Goal: Information Seeking & Learning: Learn about a topic

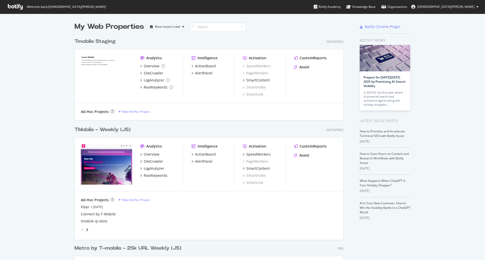
scroll to position [256, 477]
click at [99, 127] on div "TMobile - Weekly (JS)" at bounding box center [102, 129] width 56 height 7
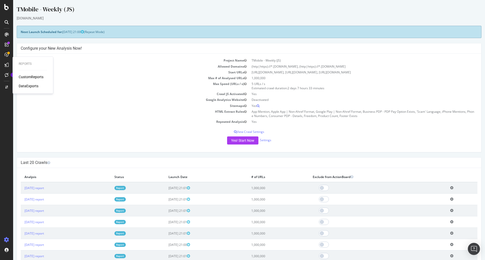
click at [29, 76] on div "CustomReports" at bounding box center [31, 76] width 25 height 5
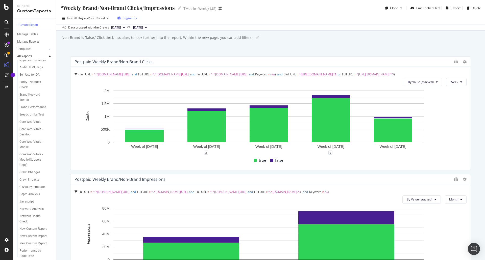
click at [135, 19] on span "Segments" at bounding box center [130, 18] width 14 height 4
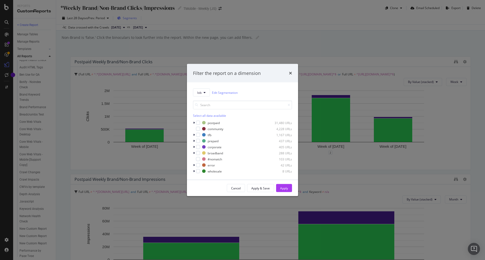
click at [135, 19] on div "Filter the report on a dimension lob Edit Segmentation Select all data availabl…" at bounding box center [242, 130] width 485 height 260
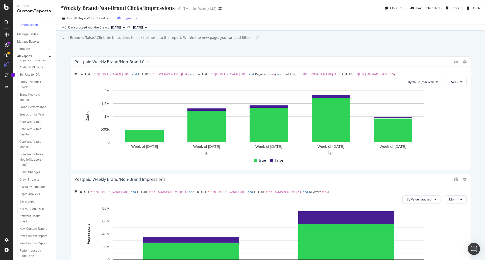
click at [129, 19] on span "Segments" at bounding box center [130, 18] width 14 height 4
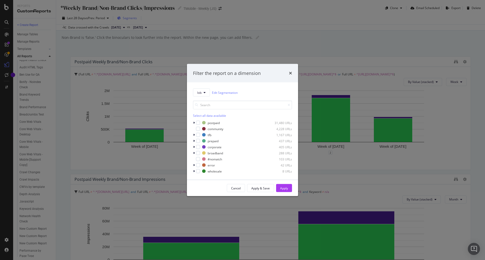
click at [129, 19] on div "Filter the report on a dimension lob Edit Segmentation Select all data availabl…" at bounding box center [242, 130] width 485 height 260
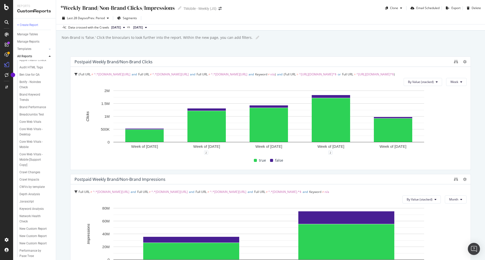
click at [129, 38] on div "Non-Brand is 'false.' Click the binoculars to look further into the report. Wit…" at bounding box center [156, 37] width 191 height 5
click at [26, 47] on div "Templates" at bounding box center [24, 48] width 14 height 5
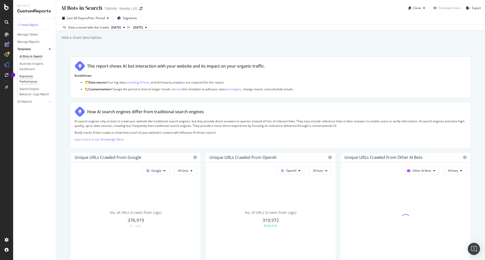
click at [29, 81] on div "Keywords Performance" at bounding box center [33, 79] width 28 height 11
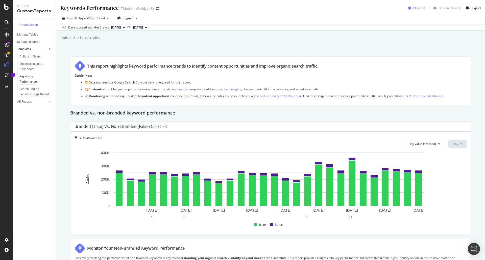
click at [421, 7] on div "button" at bounding box center [424, 8] width 6 height 3
click at [325, 33] on div "Keywords Performance Keywords Performance TMobile - Weekly (JS) Clone Select de…" at bounding box center [270, 130] width 429 height 260
click at [416, 8] on div "Clone" at bounding box center [417, 8] width 8 height 4
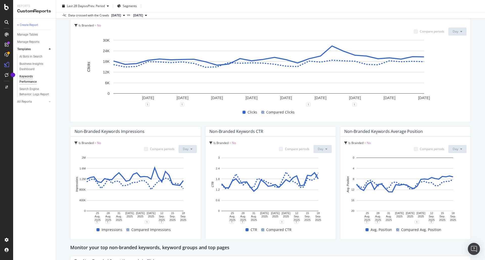
scroll to position [278, 0]
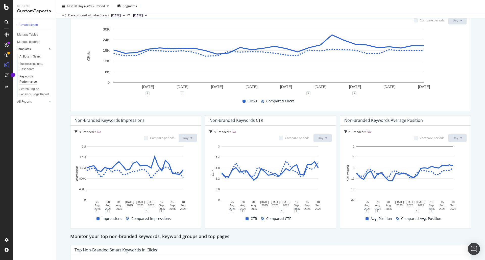
click at [35, 55] on div "AI Bots in Search" at bounding box center [30, 56] width 23 height 5
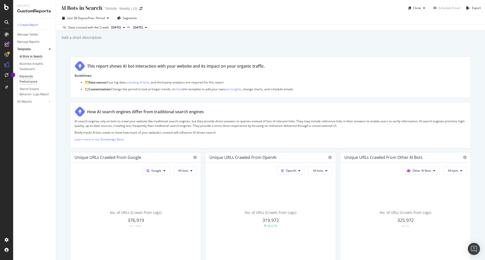
click at [32, 80] on div "Keywords Performance" at bounding box center [33, 79] width 28 height 11
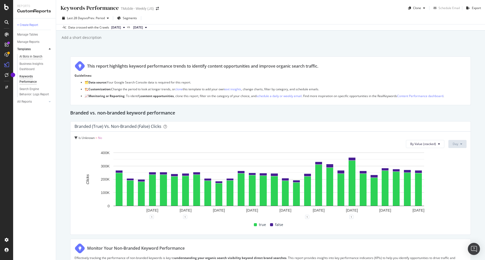
click at [36, 56] on div "AI Bots in Search" at bounding box center [30, 56] width 23 height 5
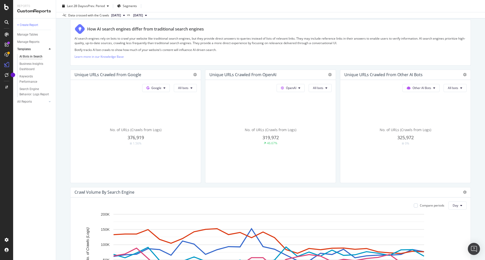
scroll to position [101, 0]
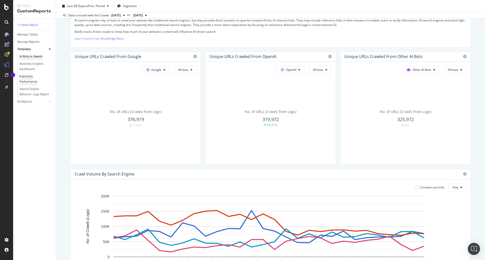
click at [30, 82] on div "Keywords Performance" at bounding box center [33, 79] width 28 height 11
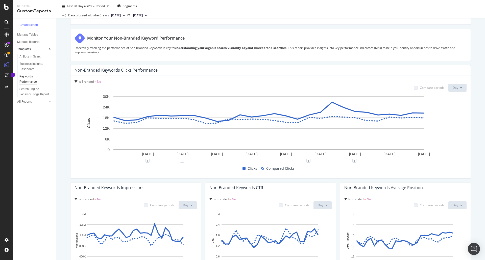
scroll to position [202, 0]
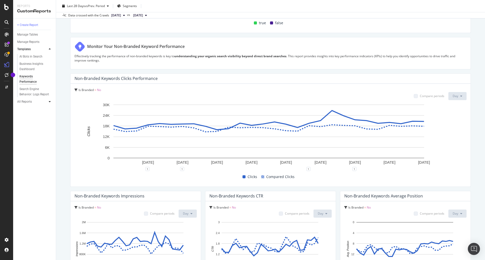
click at [48, 101] on div at bounding box center [49, 101] width 5 height 5
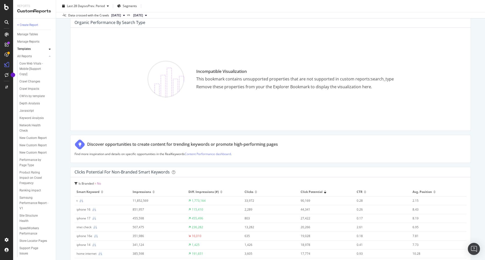
scroll to position [132, 0]
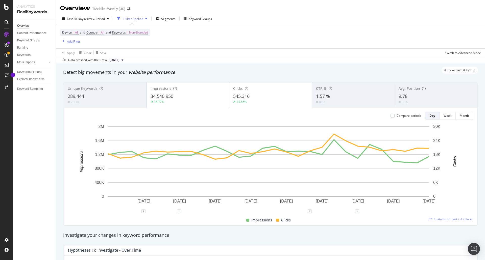
click at [70, 42] on div "Add Filter" at bounding box center [73, 41] width 13 height 4
click at [296, 40] on div "Device = All and Country = All and Keywords = Non-Branded Add Filter" at bounding box center [270, 36] width 421 height 23
click at [134, 33] on span "Non-Branded" at bounding box center [138, 32] width 19 height 7
click at [273, 47] on div "Device = All and Country = All and Keywords = Non-Branded Add Filter" at bounding box center [270, 36] width 421 height 23
click at [140, 30] on span "Non-Branded" at bounding box center [138, 32] width 19 height 7
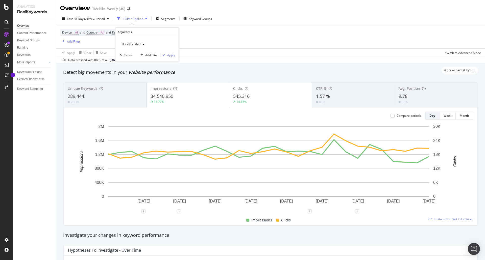
click at [131, 45] on span "Non-Branded" at bounding box center [129, 44] width 21 height 4
click at [127, 83] on span "All" at bounding box center [149, 84] width 51 height 5
click at [126, 43] on div "button" at bounding box center [128, 44] width 6 height 3
click at [127, 63] on span "Branded" at bounding box center [149, 62] width 51 height 5
click at [170, 54] on div "Apply" at bounding box center [171, 55] width 8 height 4
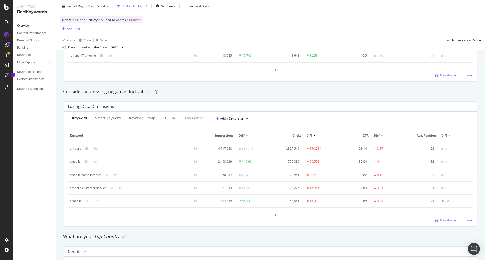
scroll to position [555, 0]
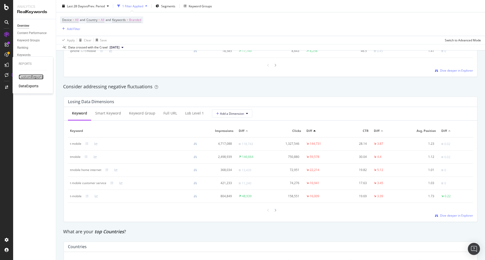
click at [27, 76] on div "CustomReports" at bounding box center [31, 76] width 25 height 5
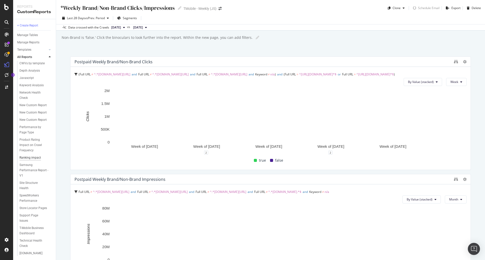
scroll to position [202, 0]
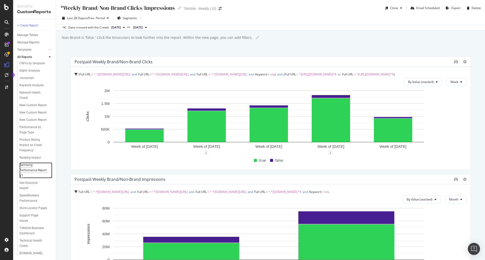
click at [28, 178] on div "Samsung Performance Report - V1" at bounding box center [34, 171] width 30 height 16
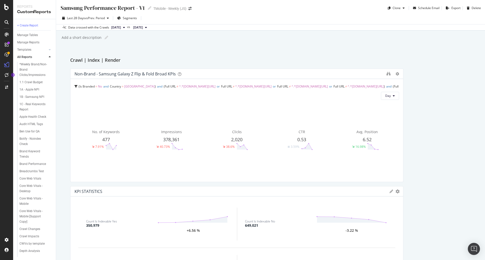
drag, startPoint x: 399, startPoint y: 178, endPoint x: 393, endPoint y: 178, distance: 6.1
click at [393, 178] on div "Non-Brand - Samsung Galaxy Z Flip & Fold Broad KPIs Is Branded = No and Country…" at bounding box center [236, 126] width 333 height 114
click at [33, 97] on div "1B - Samsung NPI" at bounding box center [31, 96] width 25 height 5
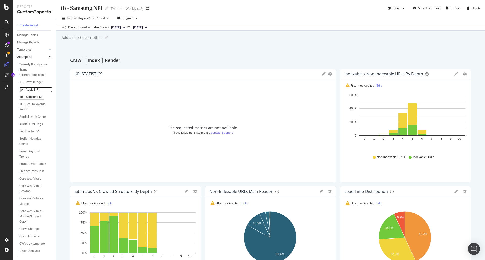
click at [37, 88] on div "1A - Apple NPI" at bounding box center [29, 89] width 20 height 5
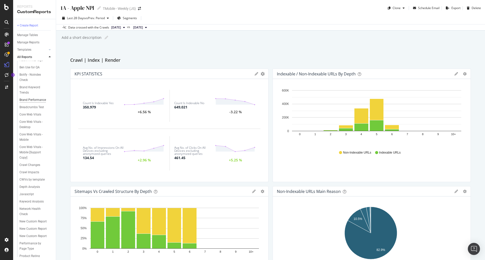
scroll to position [76, 0]
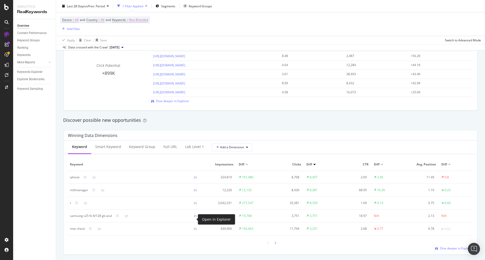
scroll to position [480, 0]
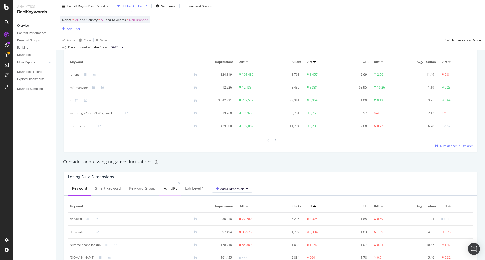
click at [163, 187] on div "Full URL" at bounding box center [170, 188] width 14 height 5
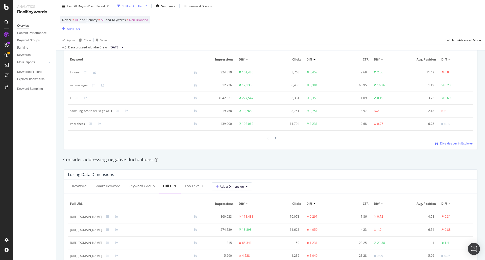
scroll to position [454, 0]
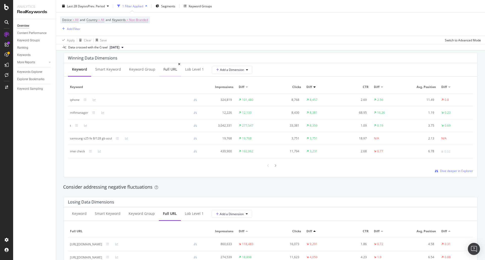
click at [161, 67] on div "Full URL" at bounding box center [170, 70] width 22 height 14
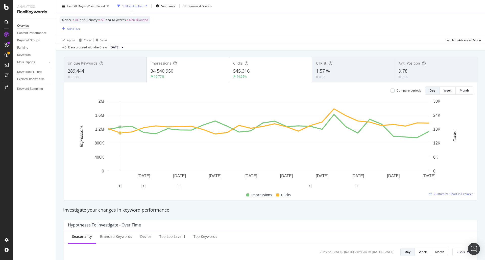
scroll to position [0, 0]
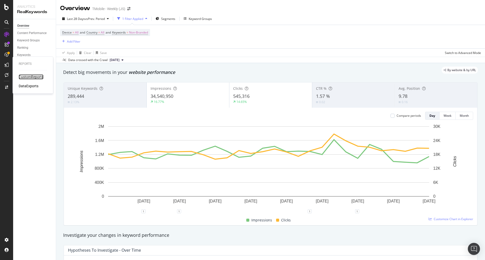
click at [27, 76] on div "CustomReports" at bounding box center [31, 76] width 25 height 5
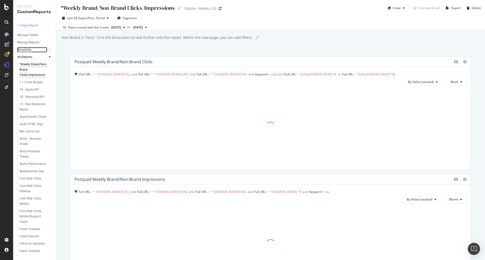
click at [27, 49] on div "Templates" at bounding box center [24, 49] width 14 height 5
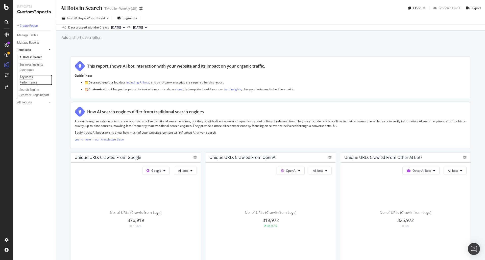
click at [30, 81] on div "Keywords Performance" at bounding box center [33, 80] width 28 height 11
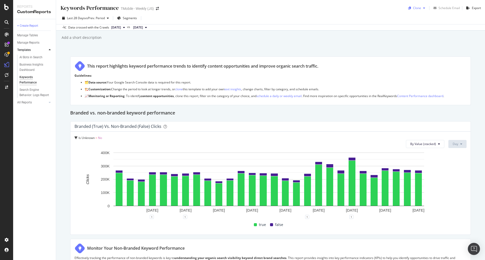
click at [423, 9] on icon "button" at bounding box center [424, 8] width 2 height 3
click at [432, 40] on span "TMobile - Weekly (JS)" at bounding box center [435, 40] width 58 height 5
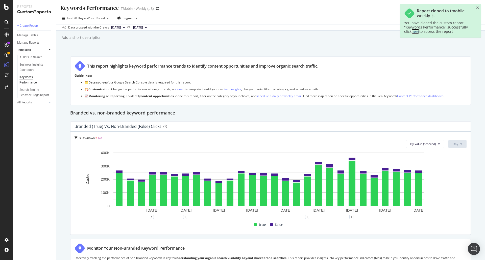
click at [417, 33] on link "here" at bounding box center [415, 31] width 8 height 5
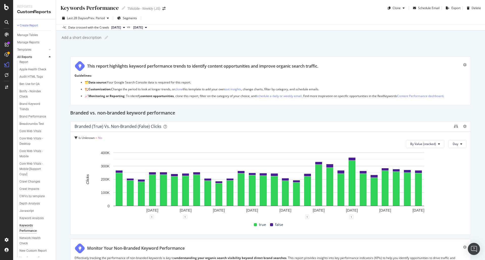
scroll to position [151, 0]
click at [123, 9] on icon at bounding box center [124, 8] width 4 height 4
click at [100, 8] on input "Keywords Performance" at bounding box center [89, 7] width 59 height 7
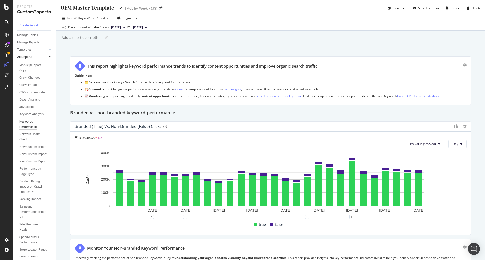
type input "OEM Master Template"
click at [258, 46] on div "OEM Master Template OEM Master Template TMobile - Weekly (JS) Clone Schedule Em…" at bounding box center [270, 130] width 429 height 260
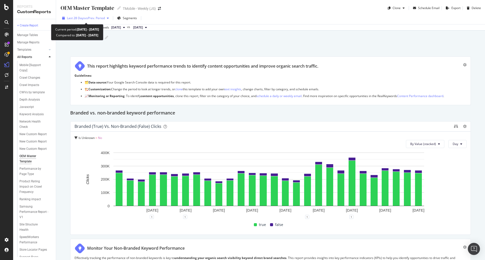
click at [87, 18] on span "vs Prev. Period" at bounding box center [95, 18] width 20 height 4
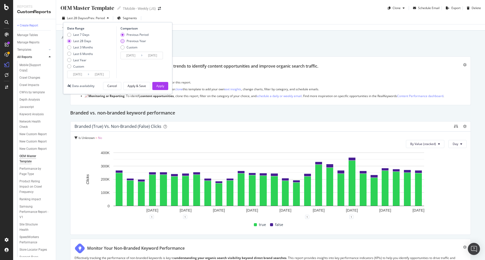
click at [131, 41] on div "Previous Year" at bounding box center [135, 41] width 19 height 4
type input "2024/08/23"
type input "2024/09/19"
click at [86, 47] on div "Last 3 Months" at bounding box center [83, 47] width 20 height 4
type input "2025/06/19"
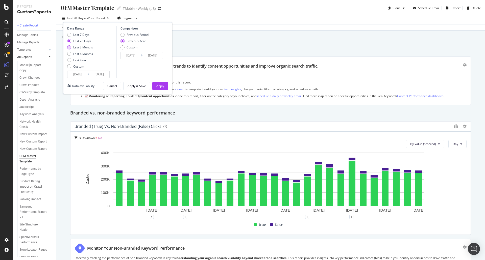
type input "2024/06/20"
click at [140, 42] on div "Previous Year" at bounding box center [135, 41] width 19 height 4
click at [136, 87] on div "Apply & Save" at bounding box center [136, 86] width 18 height 4
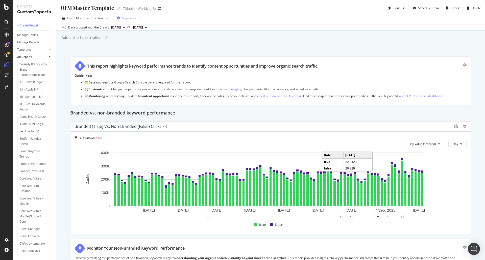
click at [136, 20] on span "Segments" at bounding box center [129, 18] width 14 height 4
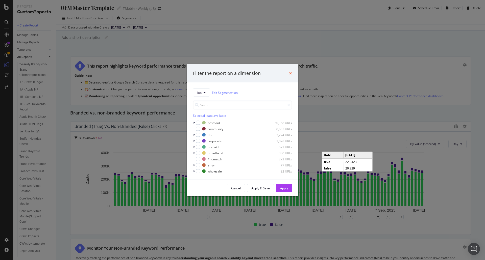
click at [290, 73] on icon "times" at bounding box center [290, 73] width 3 height 4
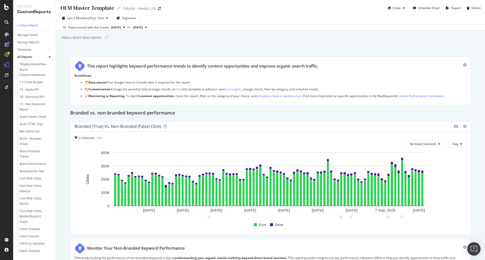
click at [476, 250] on img "Open Intercom Messenger" at bounding box center [473, 249] width 7 height 7
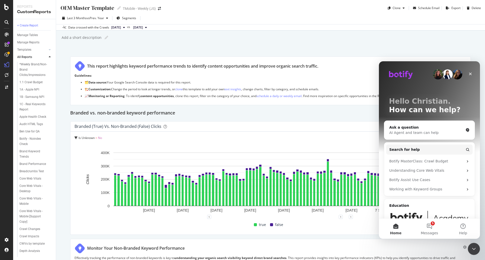
click at [361, 125] on div "Branded (true) vs. Non-Branded (false) Clicks" at bounding box center [262, 126] width 377 height 5
click at [359, 116] on div "Branded vs. non-branded keyword performance" at bounding box center [270, 113] width 400 height 8
click at [470, 73] on icon "Close" at bounding box center [470, 74] width 4 height 4
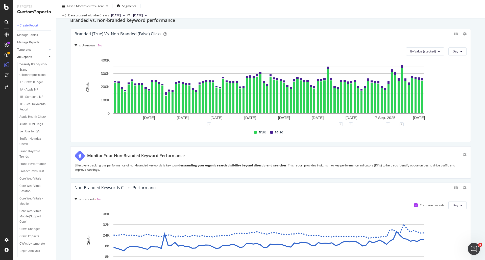
scroll to position [76, 0]
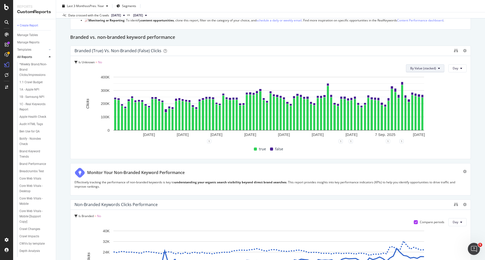
click at [423, 71] on button "By Value (stacked)" at bounding box center [425, 68] width 38 height 8
click at [427, 76] on span "By Value" at bounding box center [424, 78] width 34 height 5
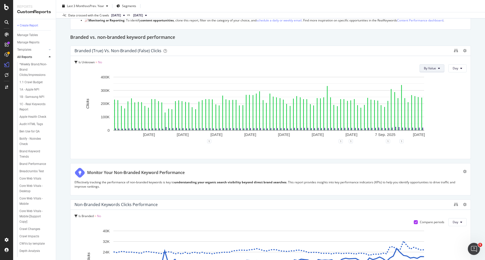
click at [426, 66] on button "By Value" at bounding box center [431, 68] width 25 height 8
click at [425, 98] on span "By Percentage (stacked)" at bounding box center [437, 97] width 34 height 5
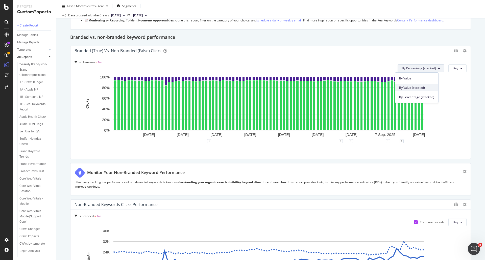
click at [415, 87] on span "By Value (stacked)" at bounding box center [416, 88] width 35 height 5
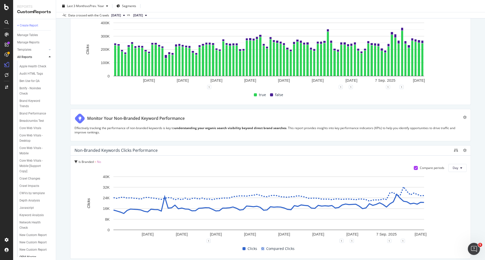
scroll to position [101, 0]
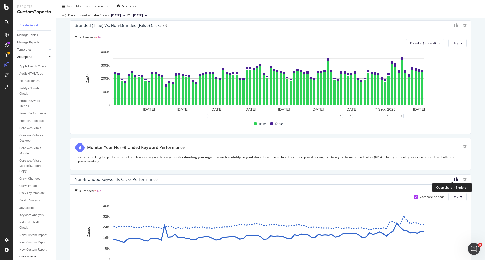
click at [454, 179] on icon "binoculars" at bounding box center [456, 179] width 4 height 4
drag, startPoint x: 453, startPoint y: 177, endPoint x: 480, endPoint y: 168, distance: 28.6
click at [480, 168] on div "OEM Master Template OEM Master Template TMobile - Weekly (JS) Clone Schedule Em…" at bounding box center [270, 130] width 429 height 260
drag, startPoint x: 451, startPoint y: 180, endPoint x: 475, endPoint y: 168, distance: 27.0
click at [476, 168] on div "OEM Master Template OEM Master Template TMobile - Weekly (JS) Clone Schedule Em…" at bounding box center [270, 130] width 429 height 260
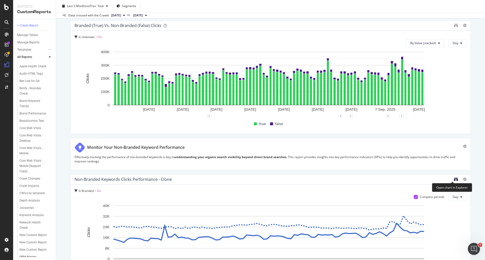
click at [454, 179] on icon "binoculars" at bounding box center [456, 179] width 4 height 4
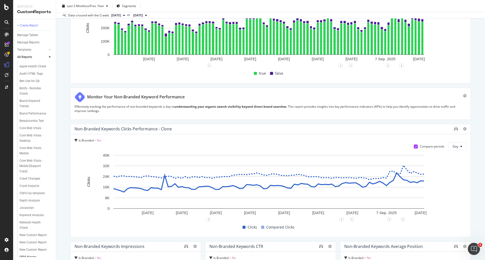
scroll to position [0, 0]
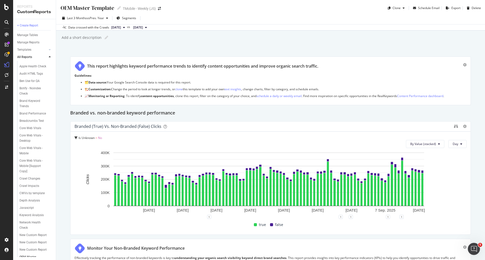
click at [51, 57] on div at bounding box center [49, 57] width 5 height 5
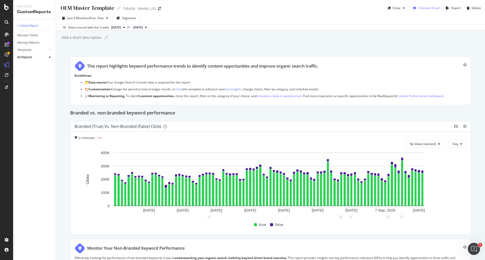
click at [430, 6] on div "Schedule Email" at bounding box center [428, 8] width 21 height 4
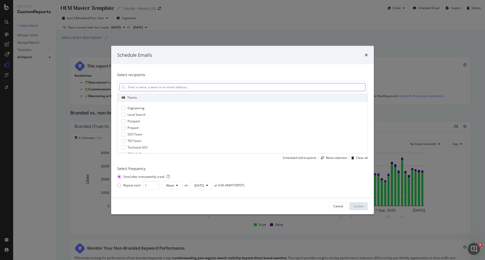
click at [153, 87] on input "modal" at bounding box center [246, 87] width 238 height 8
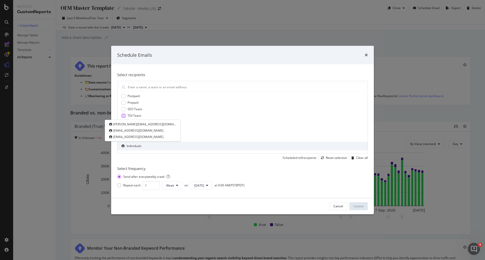
click at [128, 116] on span "TDI Team" at bounding box center [134, 115] width 14 height 5
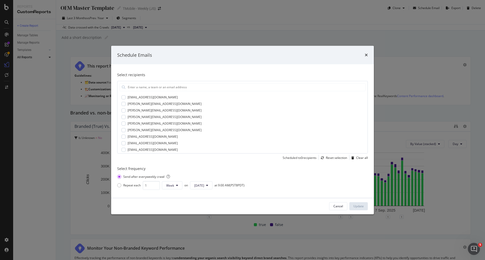
scroll to position [396, 0]
click at [366, 55] on icon "times" at bounding box center [366, 55] width 3 height 4
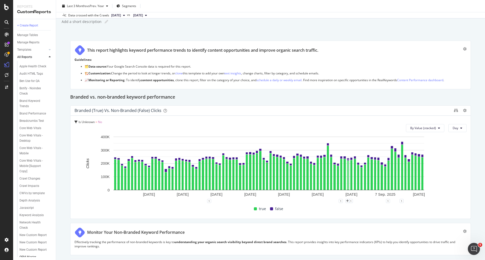
scroll to position [0, 0]
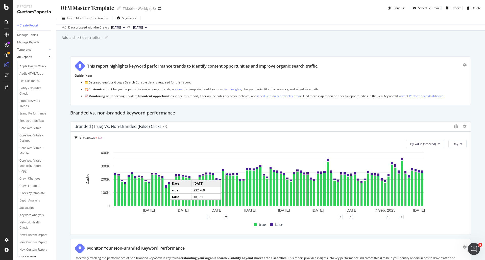
click at [51, 57] on div at bounding box center [49, 57] width 5 height 5
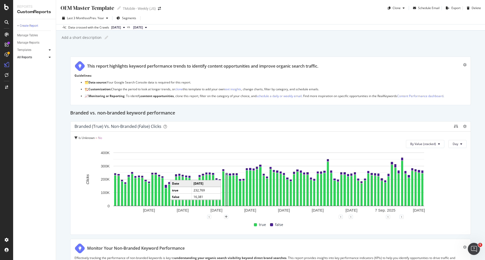
click at [51, 49] on div at bounding box center [49, 49] width 5 height 5
click at [39, 56] on div "AI Bots in Search" at bounding box center [30, 57] width 23 height 5
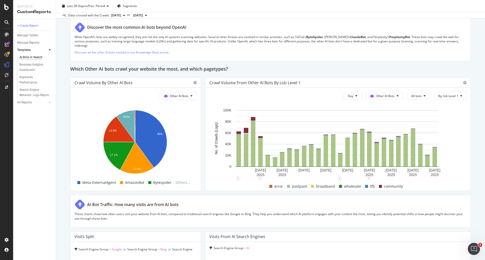
scroll to position [682, 0]
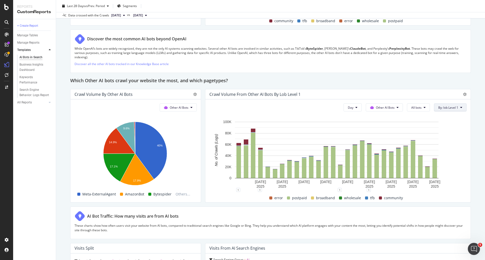
click at [448, 108] on span "By: lob Level 1" at bounding box center [448, 108] width 20 height 4
click at [437, 129] on div "Select a Segment" at bounding box center [431, 125] width 63 height 8
click at [410, 136] on div "Segments" at bounding box center [417, 135] width 23 height 5
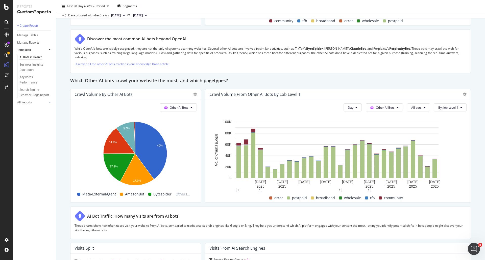
click at [471, 113] on div "AI Bots in Search AI Bots in Search TMobile - Weekly (JS) Clone Schedule Email …" at bounding box center [270, 130] width 429 height 260
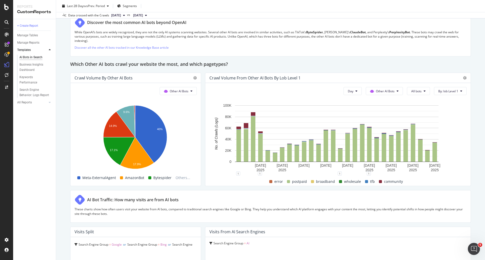
scroll to position [707, 0]
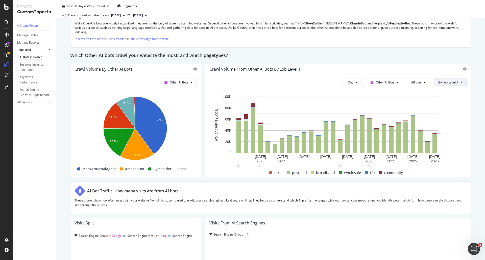
click at [454, 81] on span "By: lob Level 1" at bounding box center [448, 82] width 20 height 4
click at [441, 104] on div "Select a Segment" at bounding box center [431, 100] width 63 height 8
click at [432, 111] on div "Segments" at bounding box center [434, 109] width 56 height 7
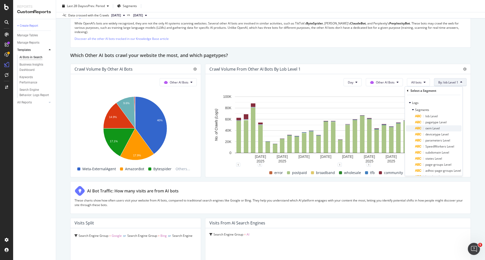
click at [437, 128] on span "oem Level" at bounding box center [432, 128] width 14 height 4
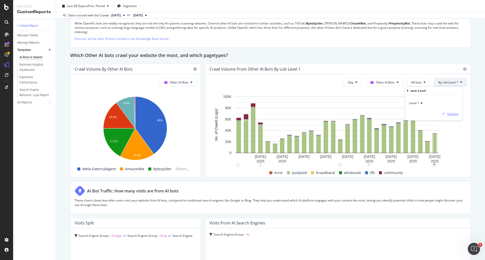
click at [452, 116] on div "Validate" at bounding box center [452, 114] width 11 height 4
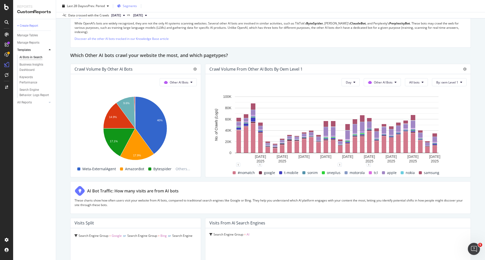
click at [128, 2] on button "Segments" at bounding box center [127, 6] width 24 height 8
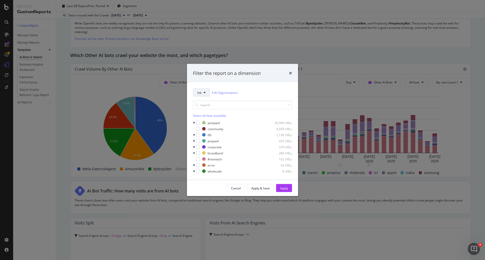
click at [206, 93] on button "lob" at bounding box center [201, 93] width 17 height 8
click at [201, 131] on span "oem" at bounding box center [211, 129] width 28 height 5
click at [201, 116] on div "Select all data available" at bounding box center [242, 116] width 99 height 4
click at [195, 124] on icon "modal" at bounding box center [195, 123] width 2 height 3
click at [288, 187] on button "Apply" at bounding box center [284, 188] width 16 height 8
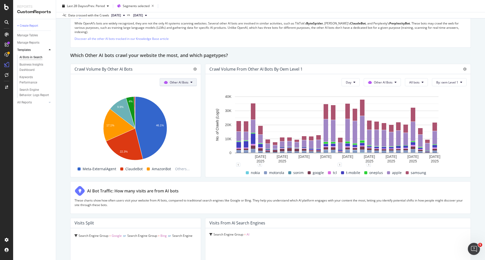
click at [167, 84] on span at bounding box center [167, 82] width 6 height 4
click at [170, 82] on span "Other AI Bots" at bounding box center [179, 82] width 19 height 4
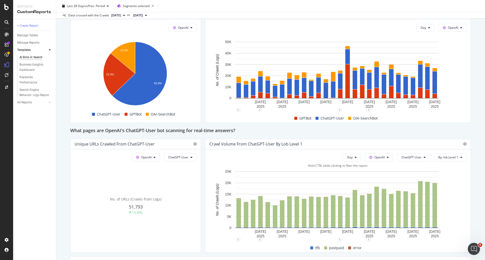
scroll to position [429, 0]
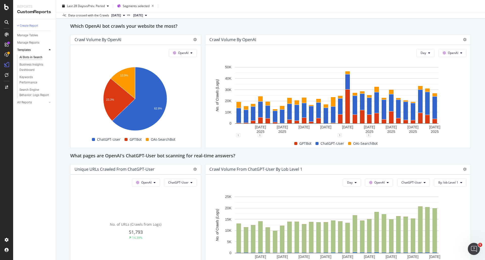
click at [450, 58] on div "Day OpenAI Hold CTRL while clicking to filter the report. 28 Aug. 2025 31 Aug. …" at bounding box center [337, 96] width 265 height 103
click at [452, 56] on button "OpenAI" at bounding box center [452, 53] width 28 height 8
click at [476, 69] on div "AI Bots in Search AI Bots in Search TMobile - Weekly (JS) Clone Schedule Email …" at bounding box center [270, 130] width 429 height 260
click at [440, 187] on div "Day OpenAI ChatGPT-User By: lob Level 1 Hold CTRL while clicking to filter the …" at bounding box center [337, 226] width 265 height 103
click at [441, 183] on span "By: lob Level 1" at bounding box center [448, 182] width 20 height 4
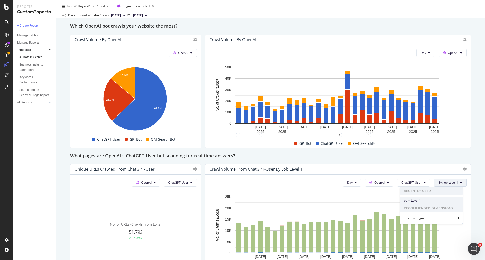
click at [438, 202] on span "oem Level 1" at bounding box center [431, 201] width 55 height 5
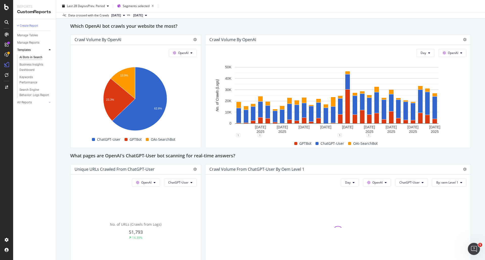
click at [437, 199] on div at bounding box center [337, 231] width 257 height 85
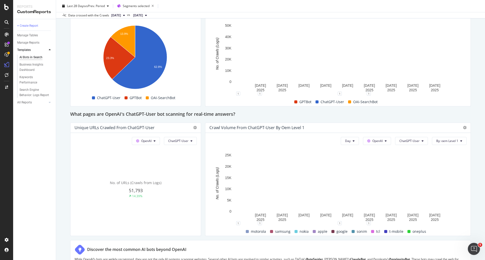
scroll to position [480, 0]
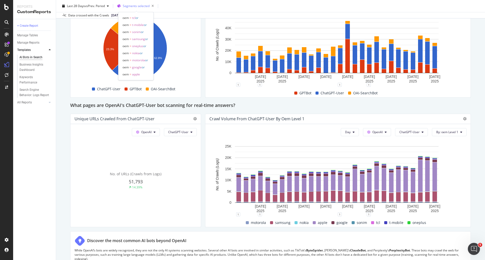
click at [134, 4] on span "Segments selected" at bounding box center [136, 6] width 27 height 4
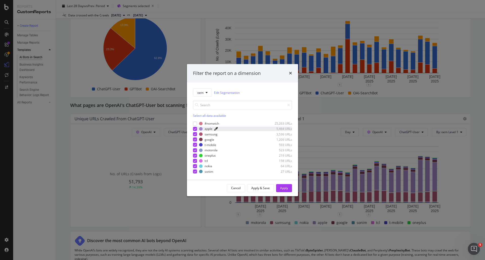
click at [217, 129] on icon "modal" at bounding box center [216, 129] width 4 height 4
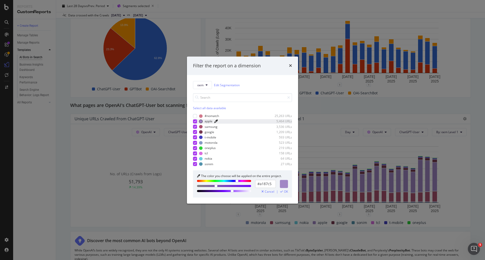
click at [216, 120] on icon "modal" at bounding box center [216, 122] width 4 height 4
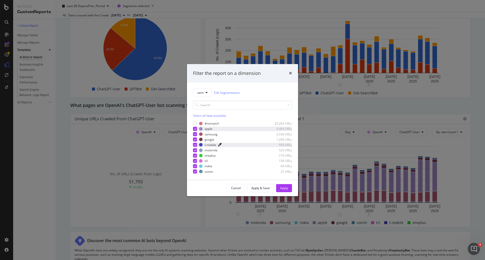
click at [219, 146] on icon "modal" at bounding box center [220, 145] width 4 height 4
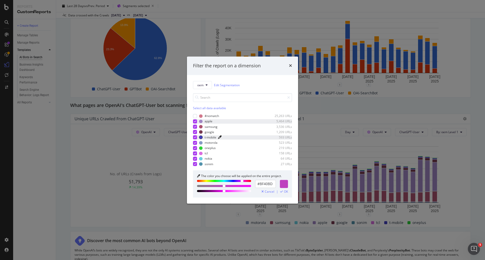
type input "#BF40B9"
drag, startPoint x: 234, startPoint y: 181, endPoint x: 242, endPoint y: 182, distance: 8.6
click at [242, 182] on div "modal" at bounding box center [242, 180] width 3 height 3
click at [268, 192] on span "Cancel" at bounding box center [270, 192] width 10 height 4
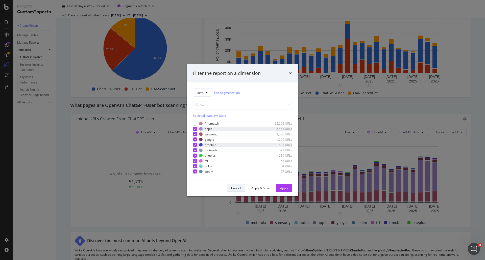
click at [238, 190] on div "Cancel" at bounding box center [236, 188] width 10 height 4
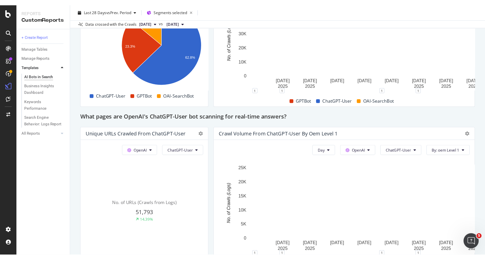
scroll to position [381, 0]
